Goal: Find specific page/section: Find specific page/section

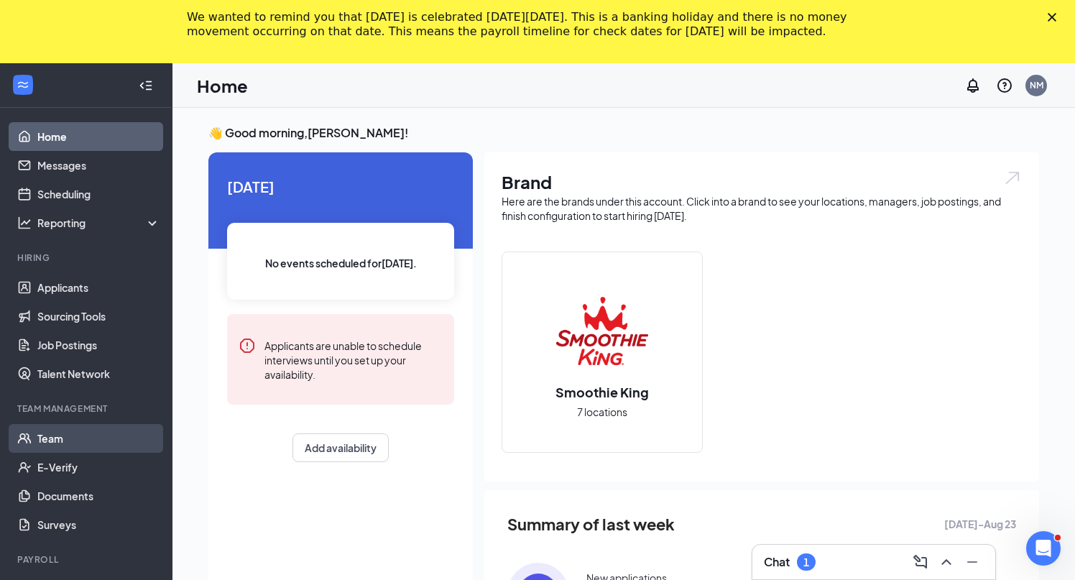
click at [52, 437] on link "Team" at bounding box center [98, 438] width 123 height 29
